Goal: Information Seeking & Learning: Stay updated

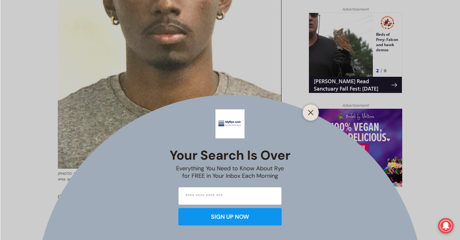
scroll to position [415, 0]
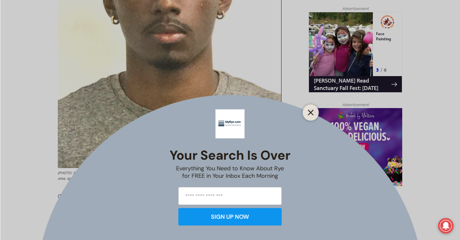
click at [314, 111] on button "Close" at bounding box center [311, 112] width 9 height 9
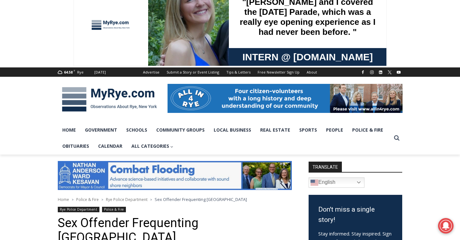
scroll to position [14, 0]
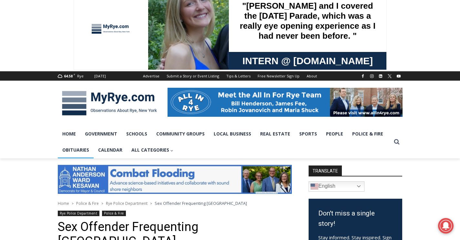
click at [74, 149] on link "Obituaries" at bounding box center [76, 150] width 36 height 16
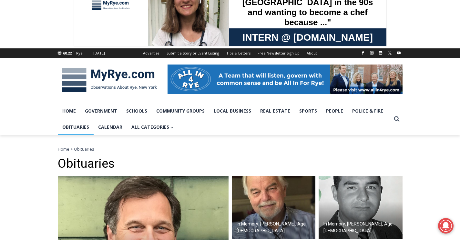
scroll to position [37, 0]
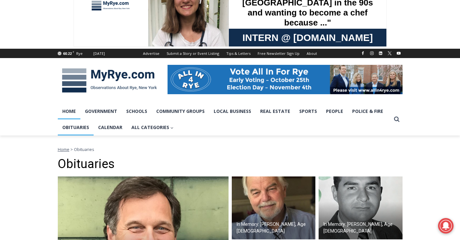
click at [68, 109] on link "Home" at bounding box center [69, 111] width 23 height 16
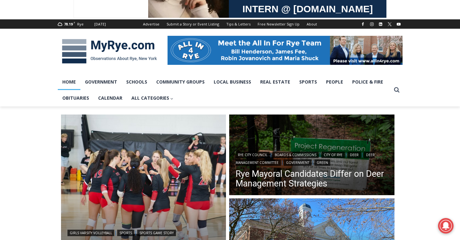
scroll to position [50, 0]
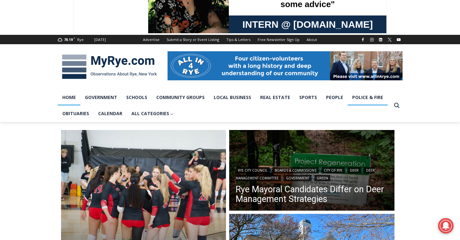
click at [363, 96] on link "Police & Fire" at bounding box center [368, 97] width 40 height 16
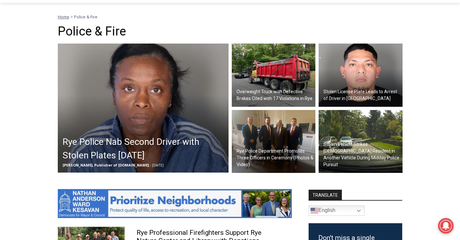
scroll to position [174, 0]
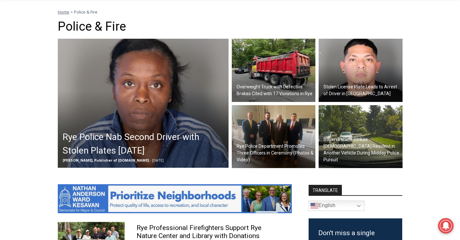
click at [147, 147] on h2 "Rye Police Nab Second Driver with Stolen Plates [DATE]" at bounding box center [145, 144] width 164 height 27
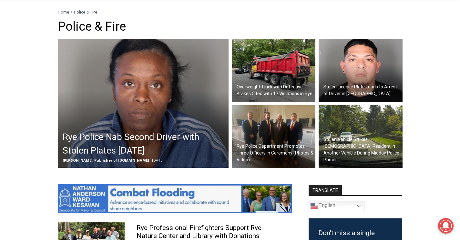
click at [276, 76] on img at bounding box center [274, 70] width 84 height 63
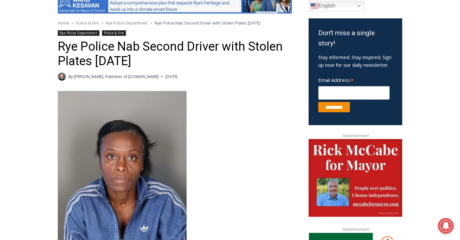
scroll to position [180, 0]
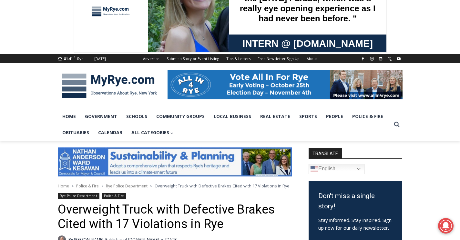
scroll to position [28, 0]
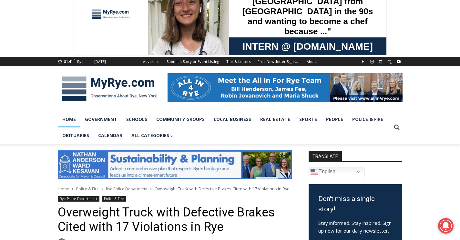
click at [68, 119] on link "Home" at bounding box center [69, 119] width 23 height 16
